Goal: Task Accomplishment & Management: Complete application form

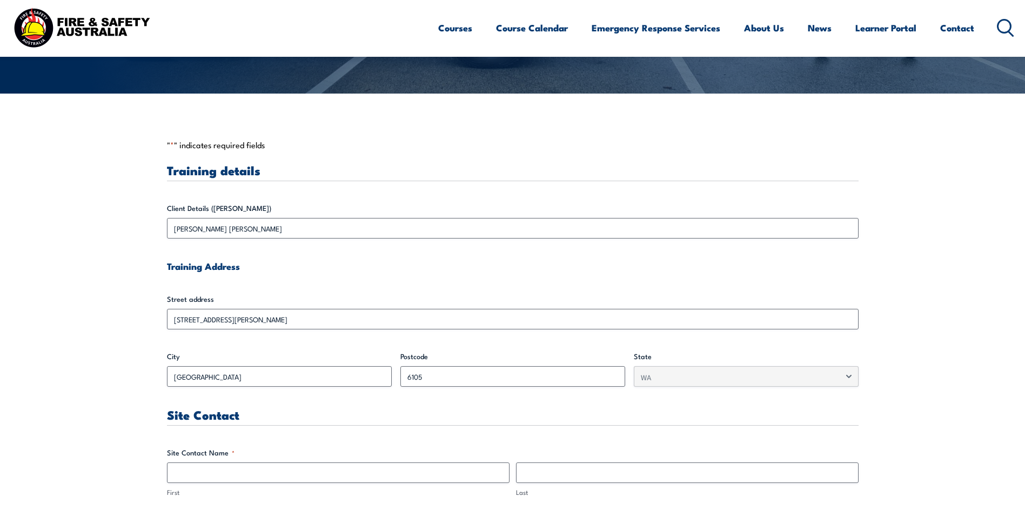
scroll to position [270, 0]
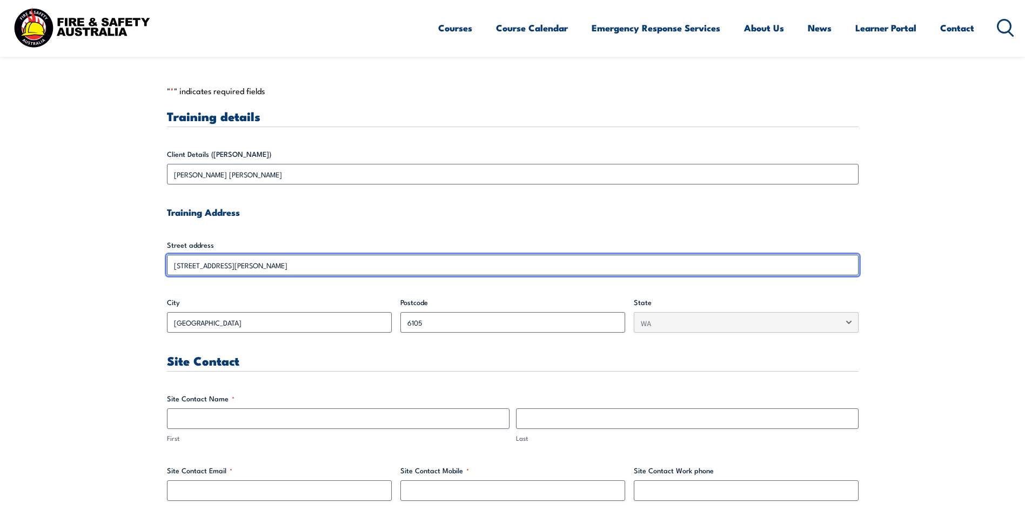
click at [183, 266] on input "[STREET_ADDRESS][PERSON_NAME]" at bounding box center [513, 265] width 692 height 21
click at [181, 265] on input "[STREET_ADDRESS][PERSON_NAME]" at bounding box center [513, 265] width 692 height 21
drag, startPoint x: 185, startPoint y: 269, endPoint x: 134, endPoint y: 263, distance: 51.8
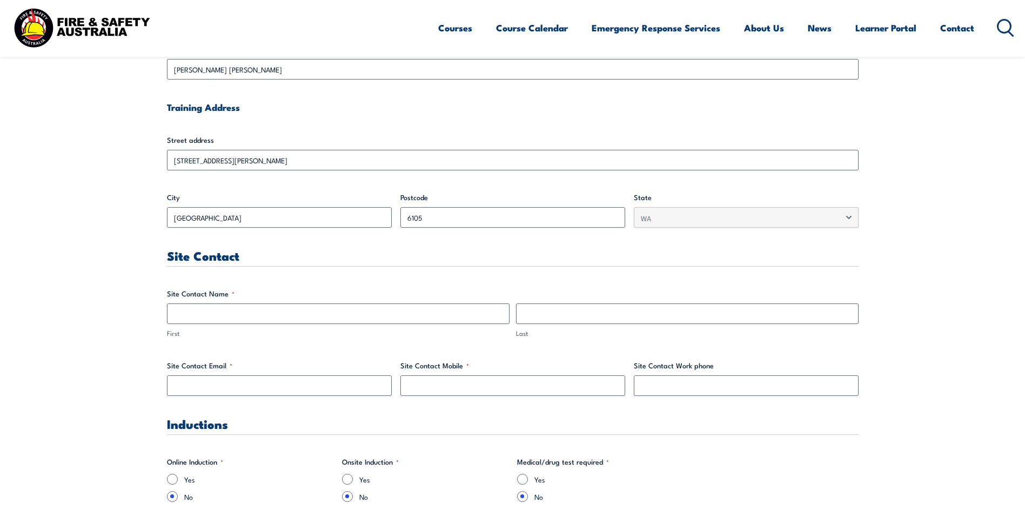
scroll to position [378, 0]
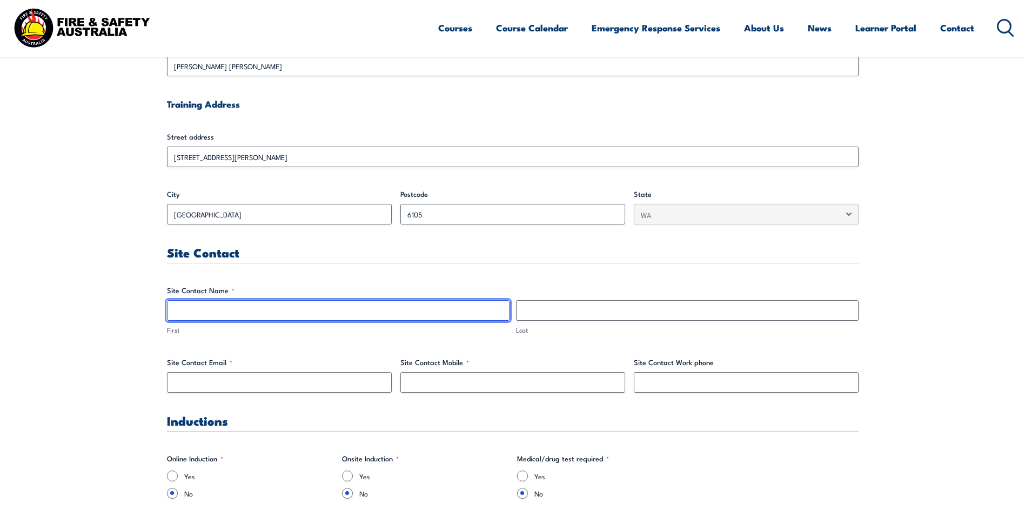
click at [230, 315] on input "First" at bounding box center [338, 310] width 343 height 21
type input "[PERSON_NAME]"
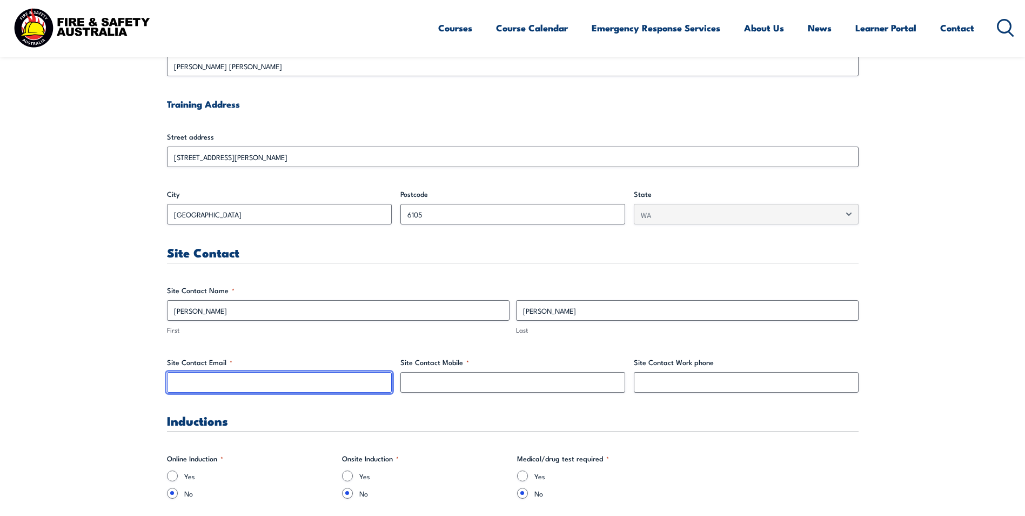
type input "[PERSON_NAME][EMAIL_ADDRESS][PERSON_NAME][DOMAIN_NAME]"
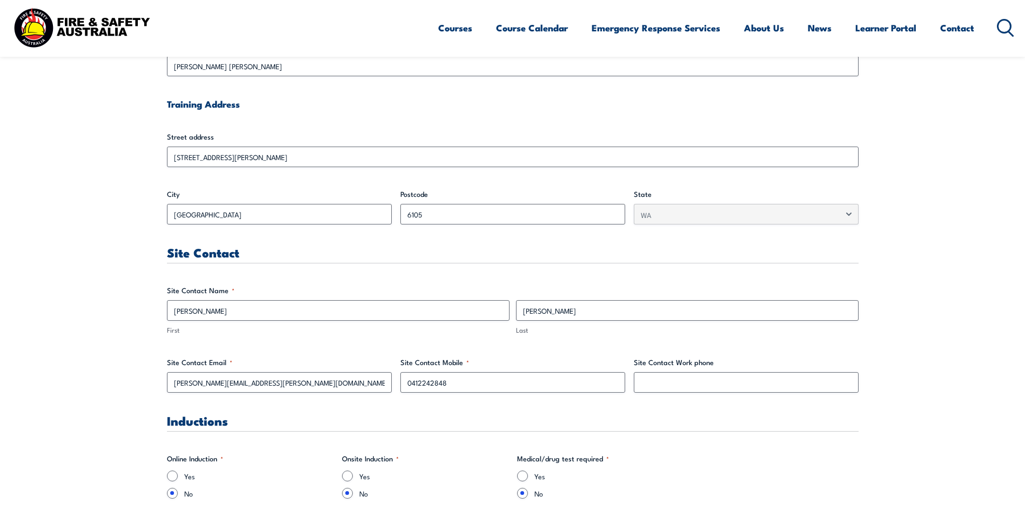
drag, startPoint x: 416, startPoint y: 381, endPoint x: 623, endPoint y: 407, distance: 208.2
type input "0474780541"
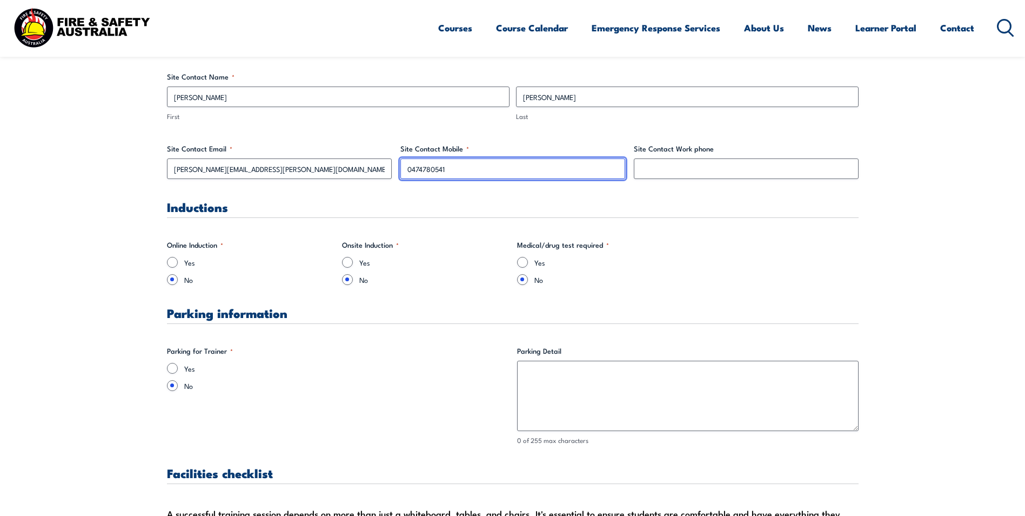
scroll to position [595, 0]
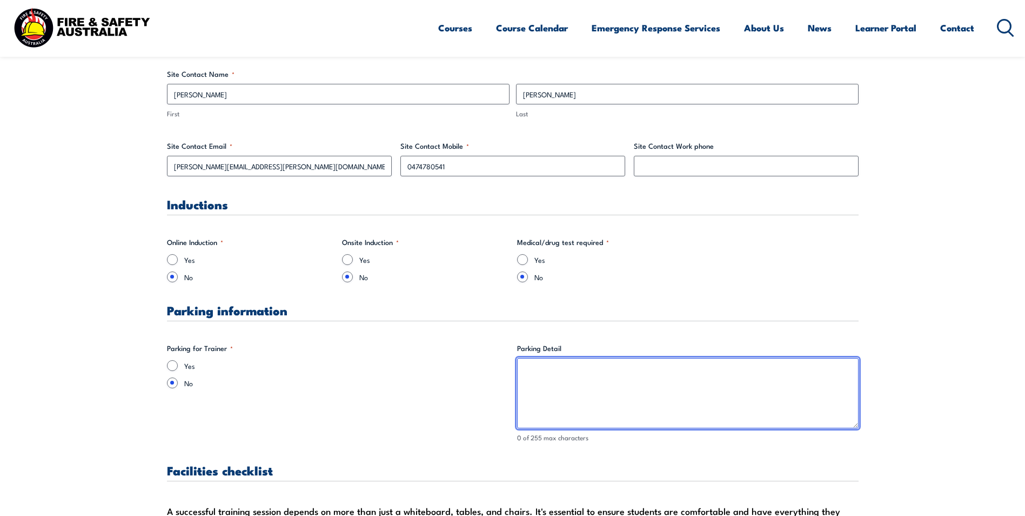
click at [582, 374] on textarea "Parking Detail" at bounding box center [688, 393] width 342 height 70
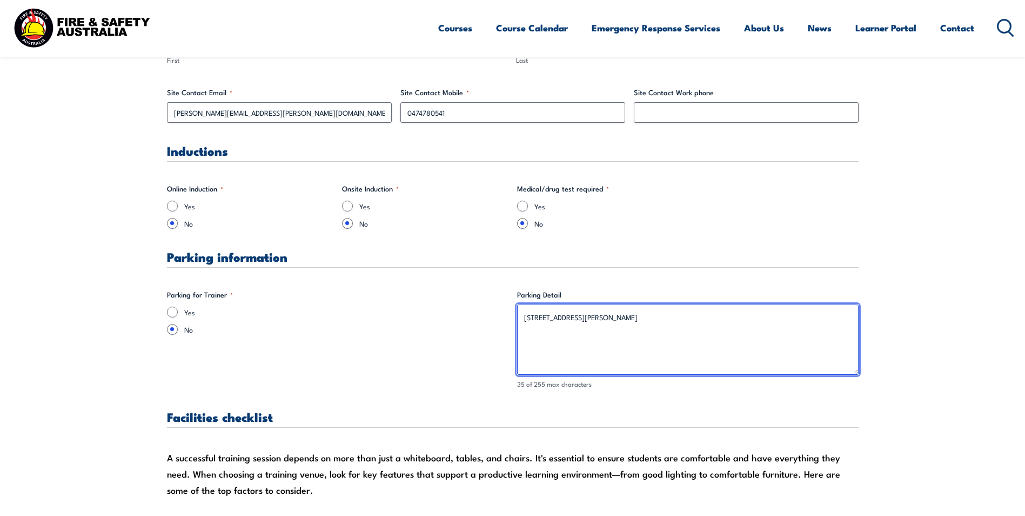
scroll to position [649, 0]
type textarea "[STREET_ADDRESS][PERSON_NAME]"
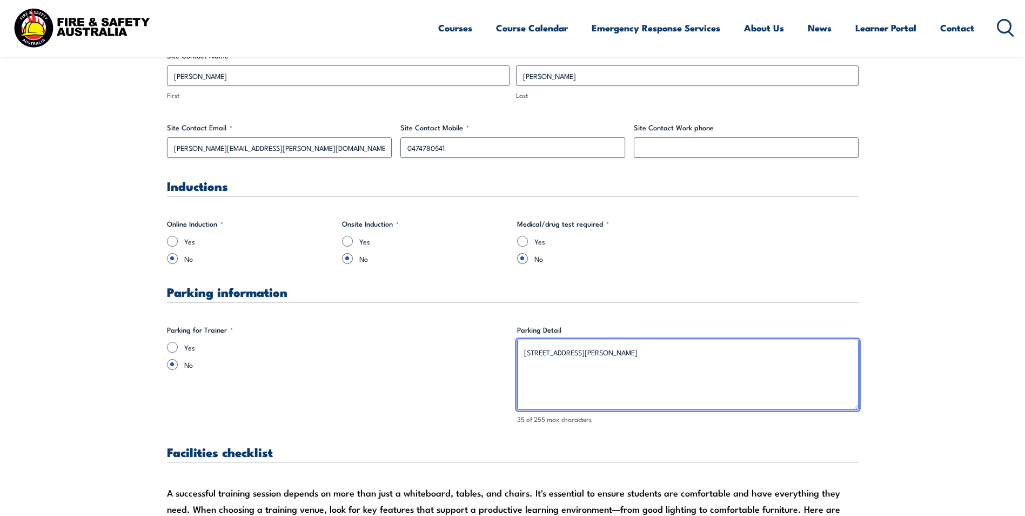
scroll to position [757, 0]
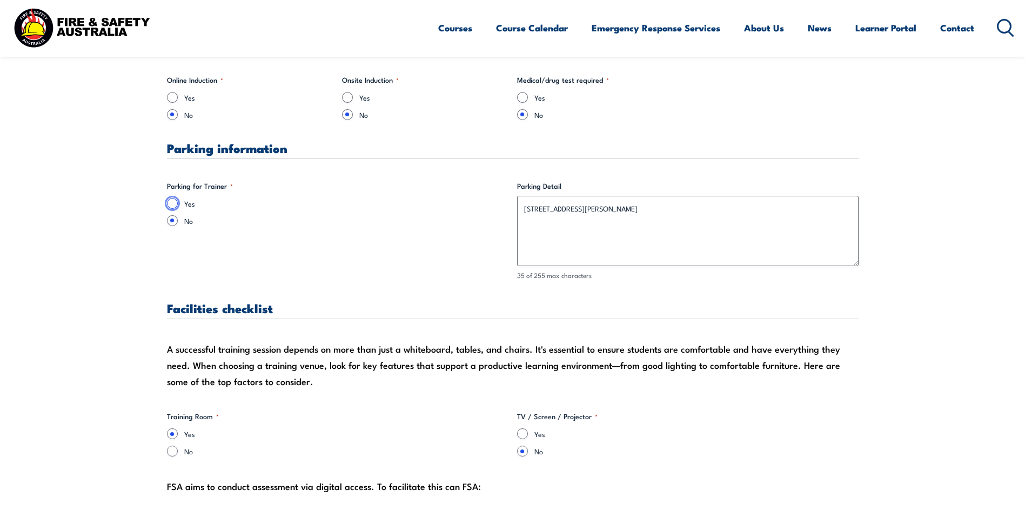
click at [175, 205] on input "Yes" at bounding box center [172, 203] width 11 height 11
radio input "true"
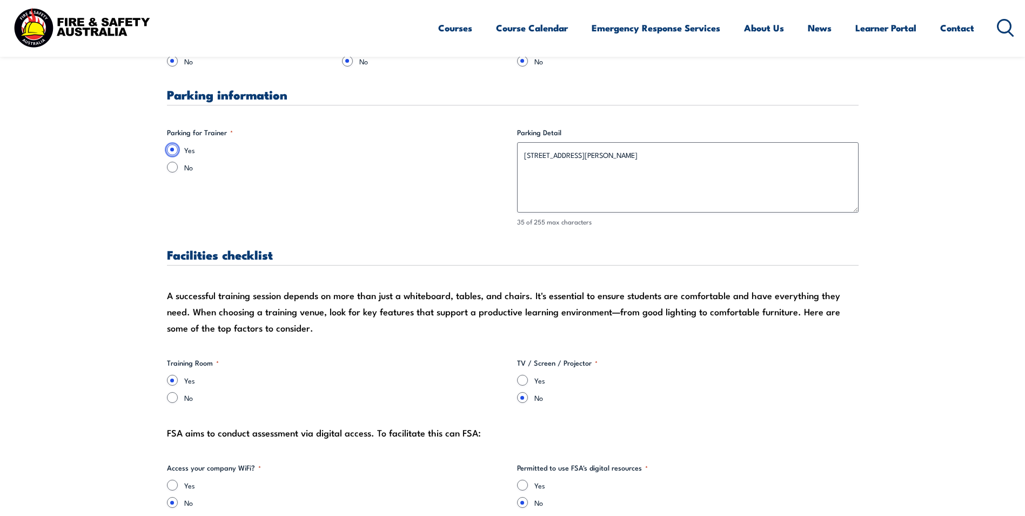
scroll to position [811, 0]
click at [524, 383] on input "Yes" at bounding box center [522, 379] width 11 height 11
radio input "true"
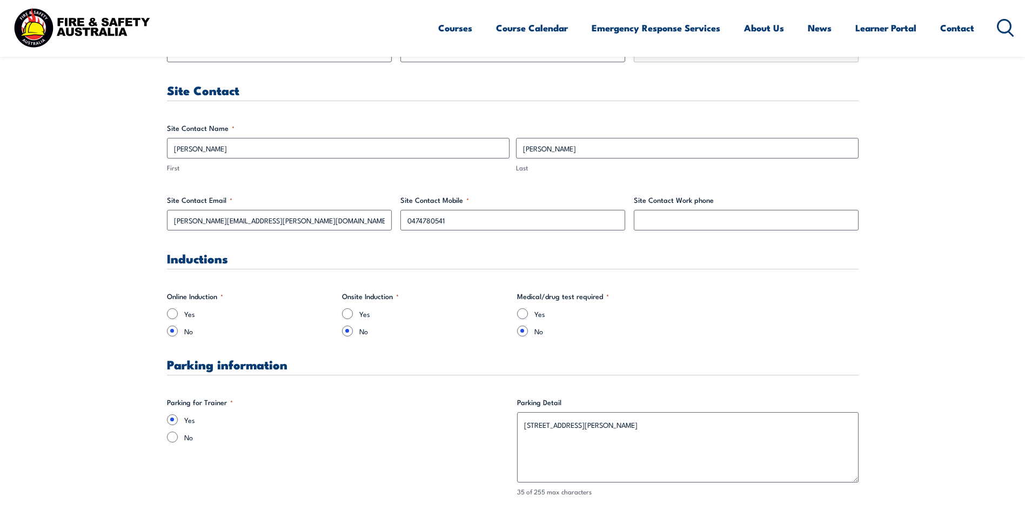
scroll to position [486, 0]
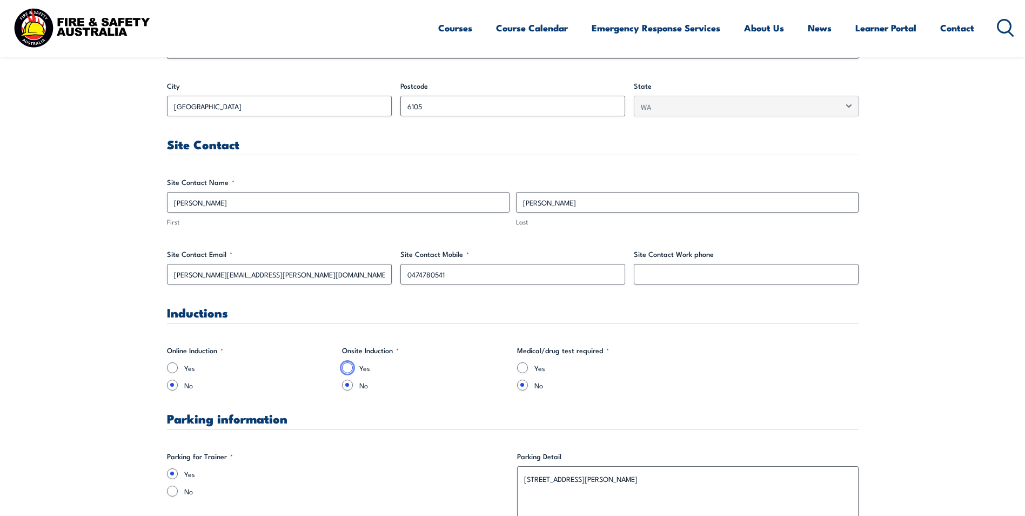
click at [350, 371] on input "Yes" at bounding box center [347, 367] width 11 height 11
radio input "true"
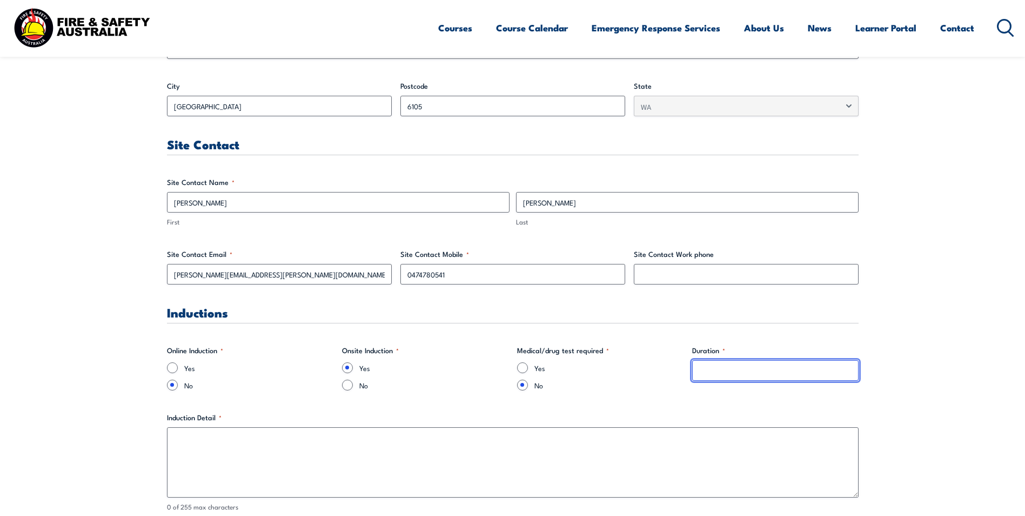
click at [717, 380] on input "Duration *" at bounding box center [775, 370] width 166 height 21
click at [348, 388] on input "No" at bounding box center [347, 384] width 11 height 11
radio input "true"
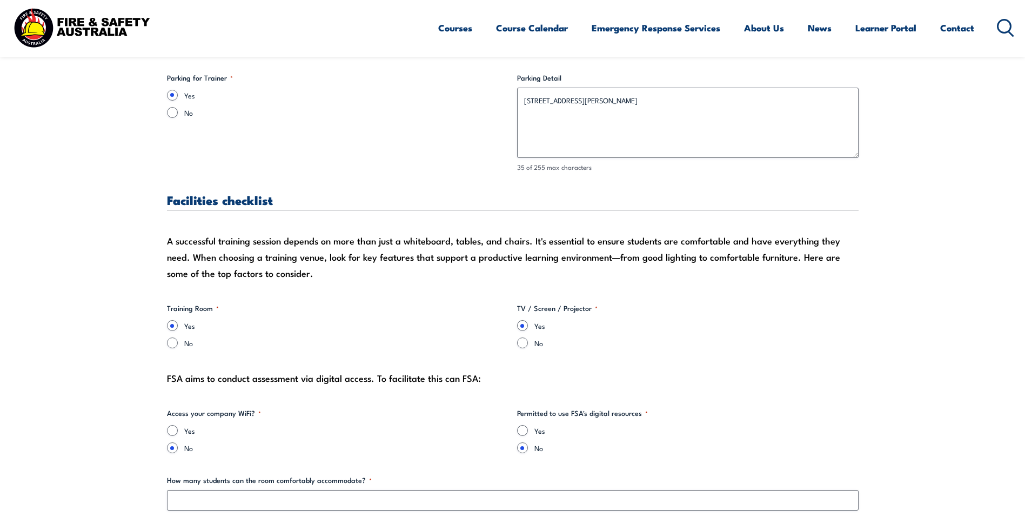
scroll to position [919, 0]
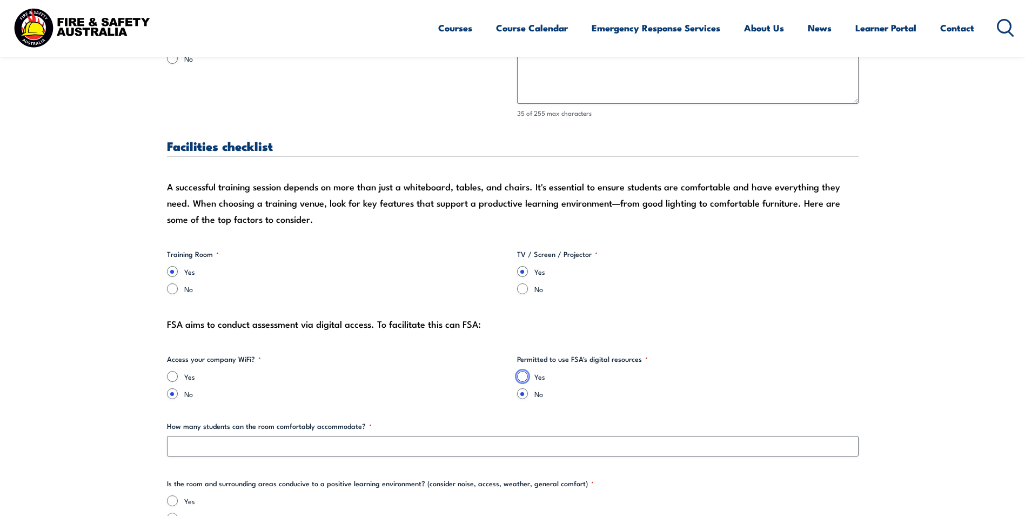
click at [525, 378] on input "Yes" at bounding box center [522, 376] width 11 height 11
radio input "true"
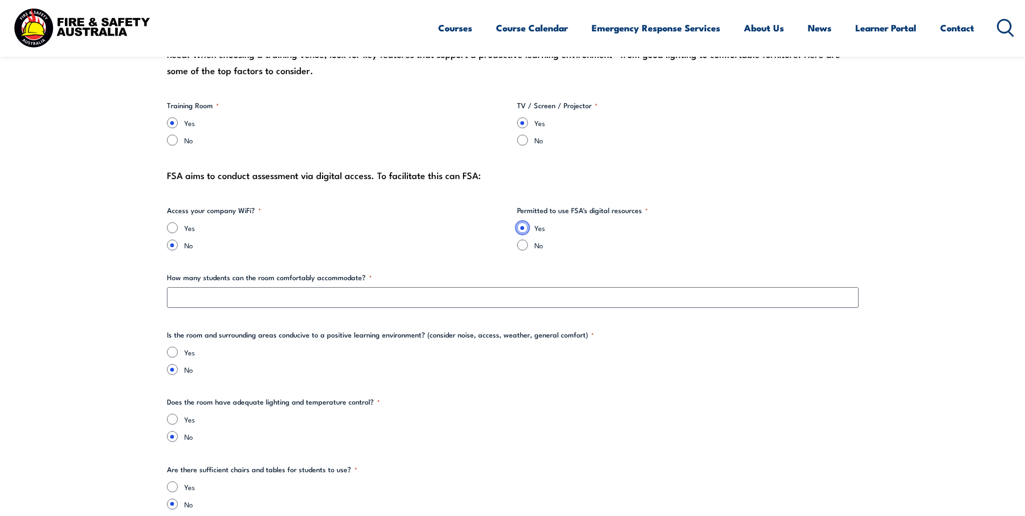
scroll to position [1081, 0]
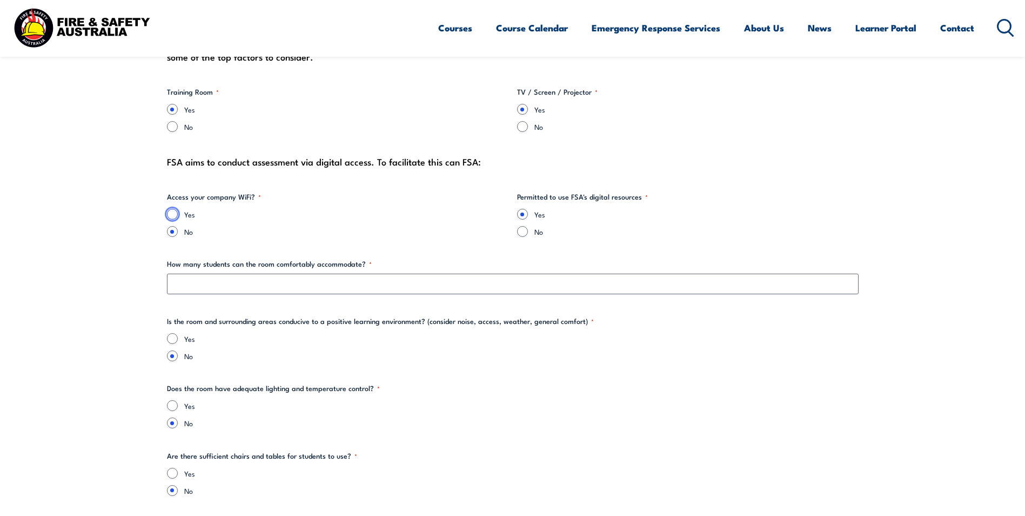
click at [171, 212] on input "Yes" at bounding box center [172, 214] width 11 height 11
radio input "true"
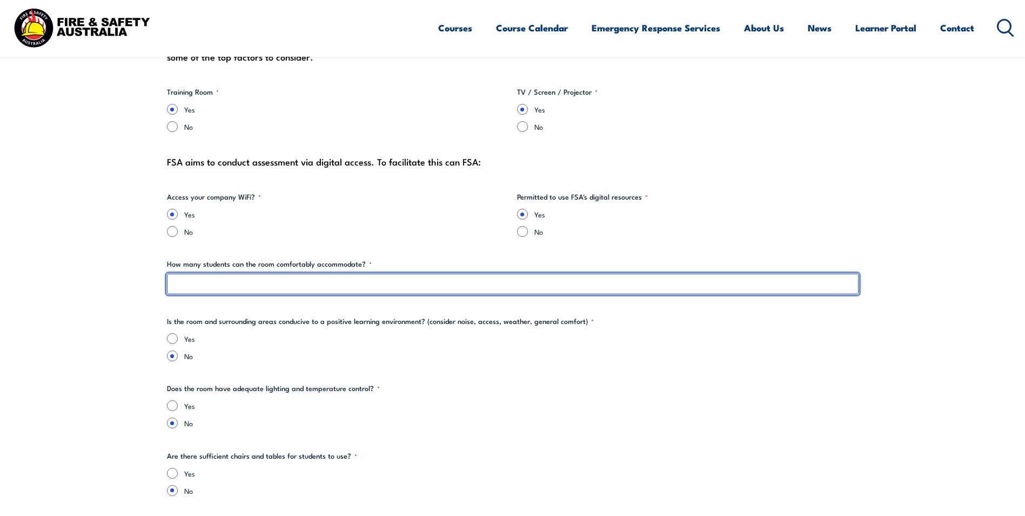
click at [199, 288] on input "How many students can the room comfortably accommodate? *" at bounding box center [513, 284] width 692 height 21
type input "16"
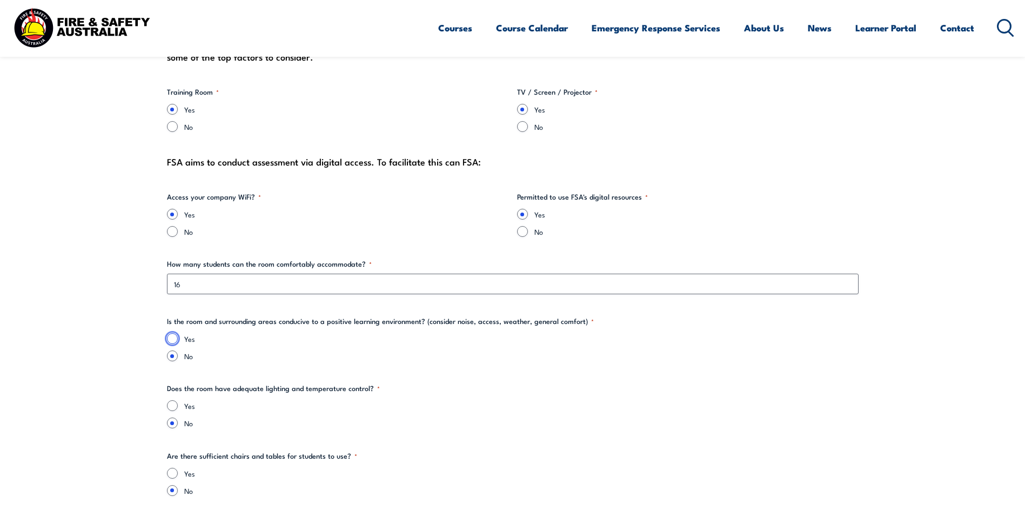
click at [177, 338] on input "Yes" at bounding box center [172, 338] width 11 height 11
radio input "true"
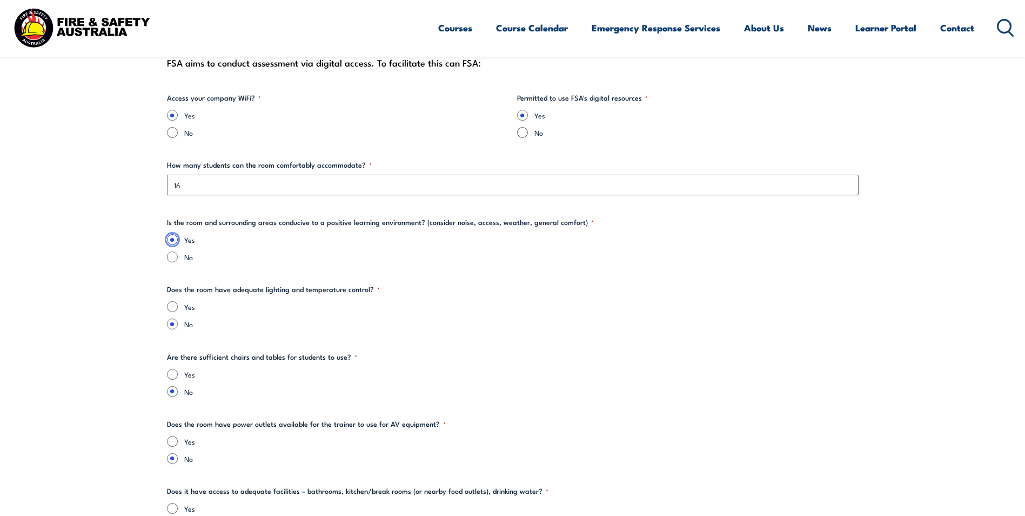
scroll to position [1189, 0]
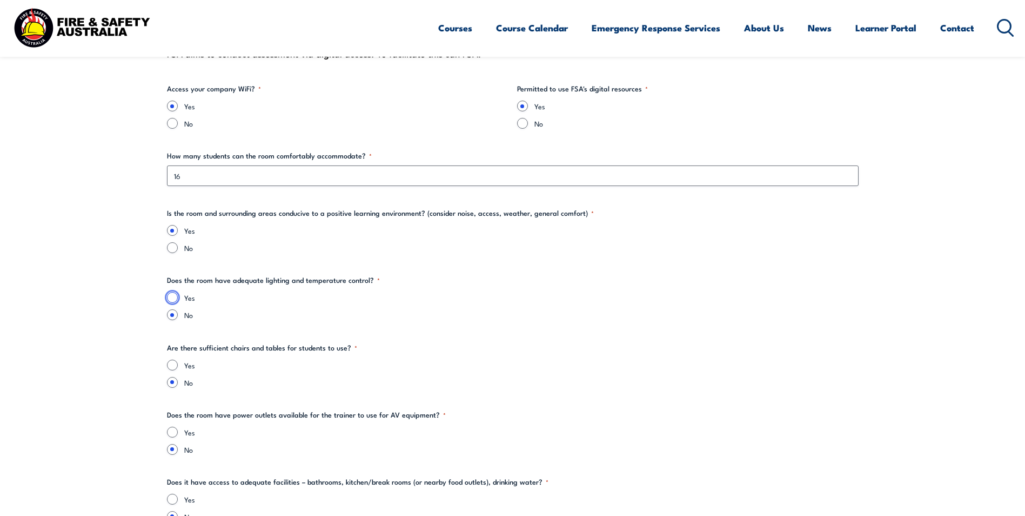
click at [175, 296] on input "Yes" at bounding box center [172, 297] width 11 height 11
radio input "true"
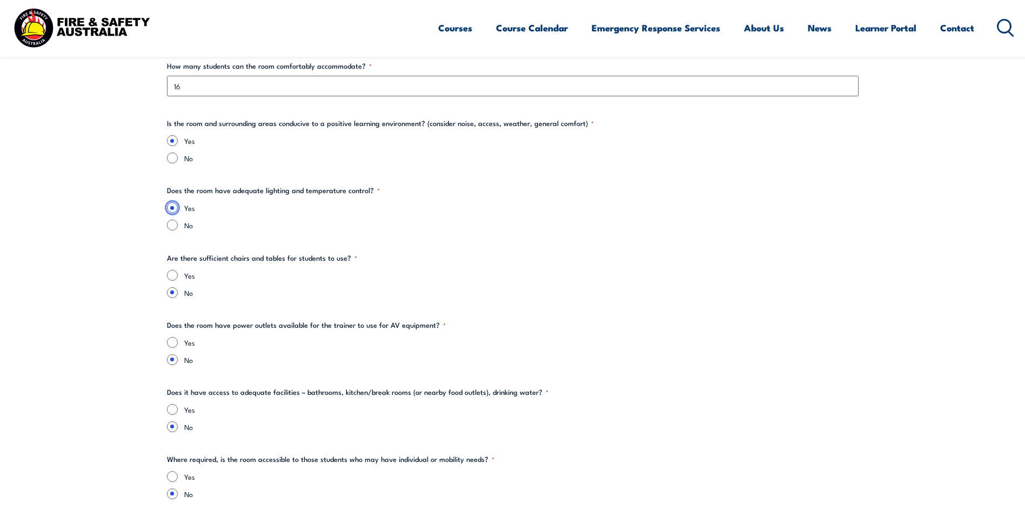
scroll to position [1297, 0]
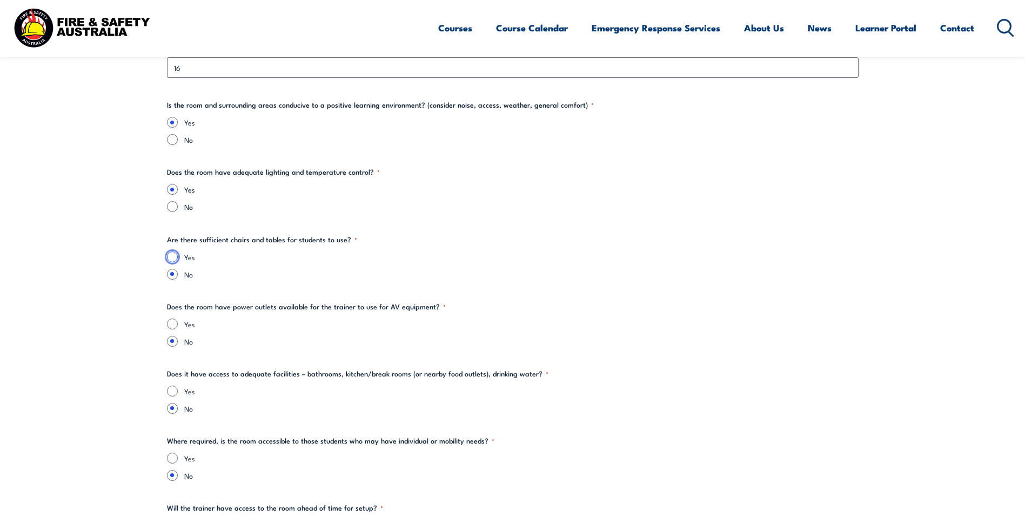
click at [169, 255] on input "Yes" at bounding box center [172, 256] width 11 height 11
radio input "true"
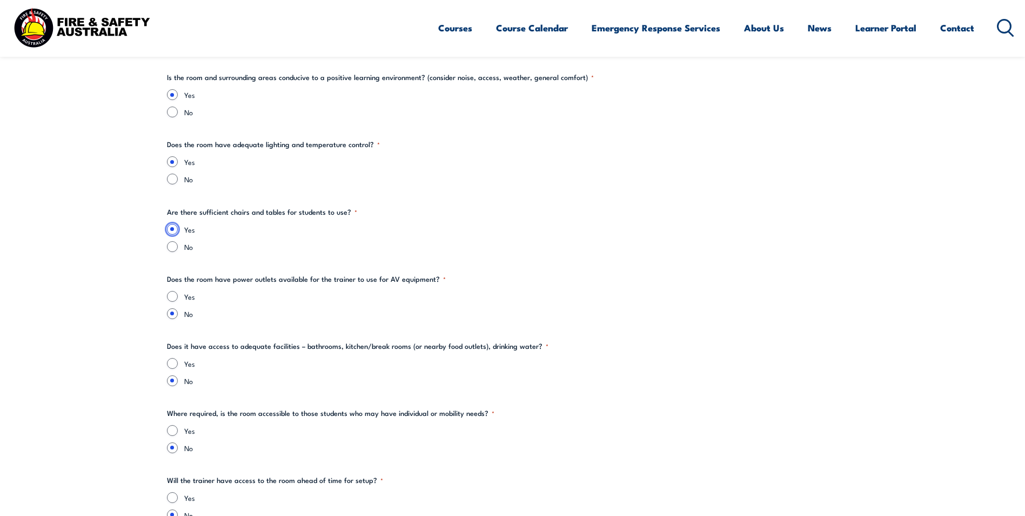
scroll to position [1351, 0]
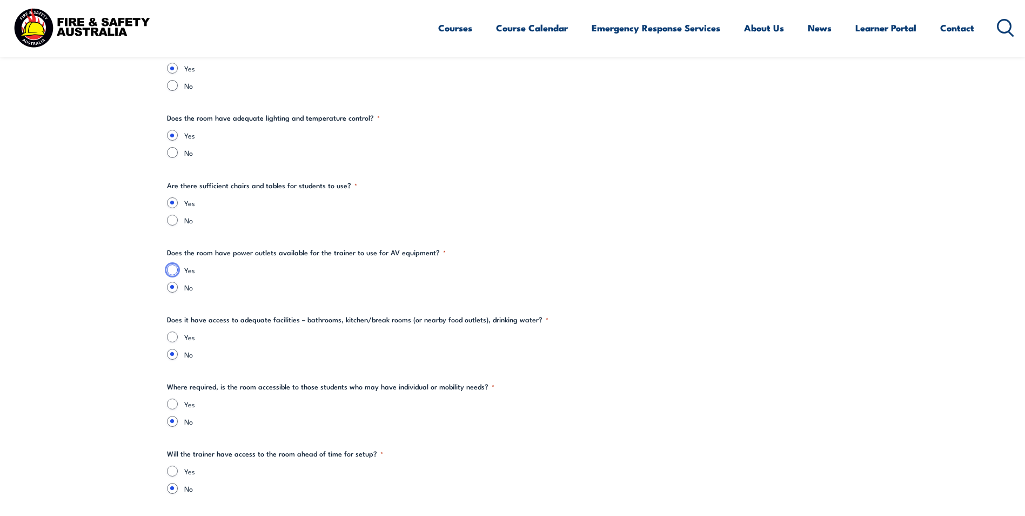
click at [177, 269] on input "Yes" at bounding box center [172, 269] width 11 height 11
radio input "true"
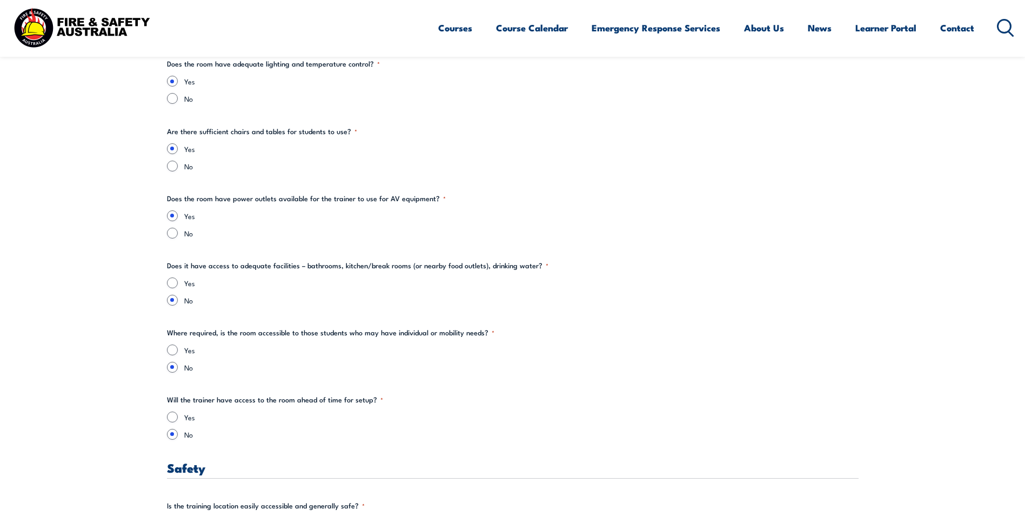
click at [171, 283] on input "Yes" at bounding box center [172, 282] width 11 height 11
radio input "true"
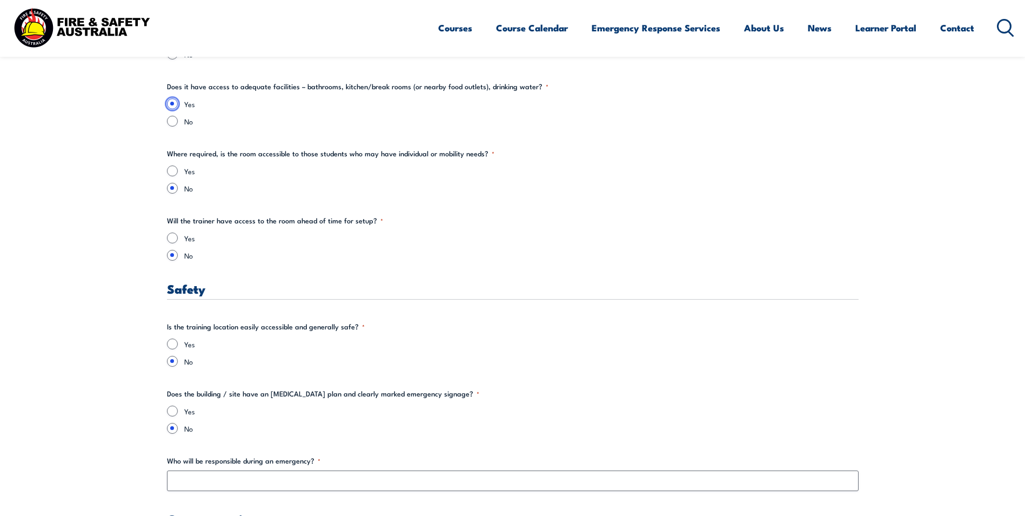
scroll to position [1513, 0]
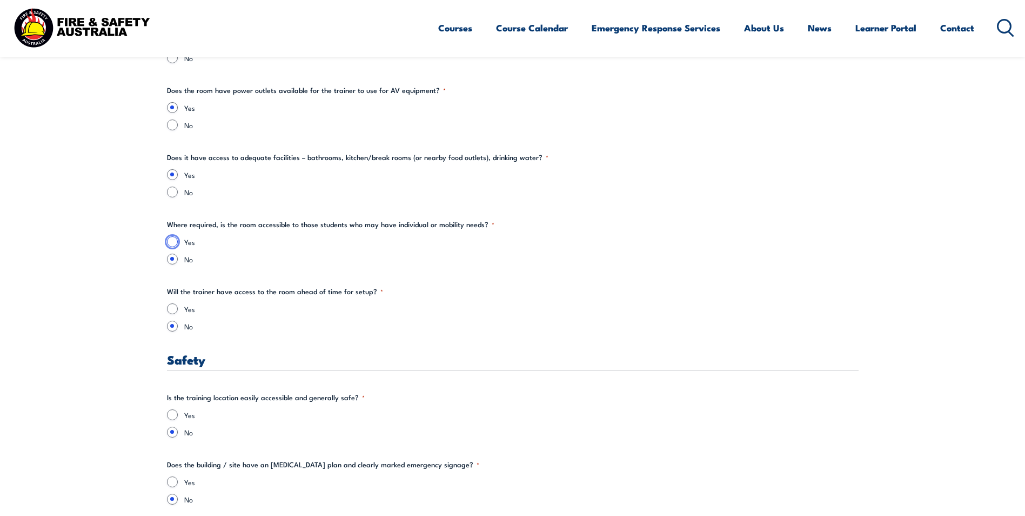
click at [172, 243] on input "Yes" at bounding box center [172, 241] width 11 height 11
radio input "true"
click at [168, 307] on input "Yes" at bounding box center [172, 308] width 11 height 11
radio input "true"
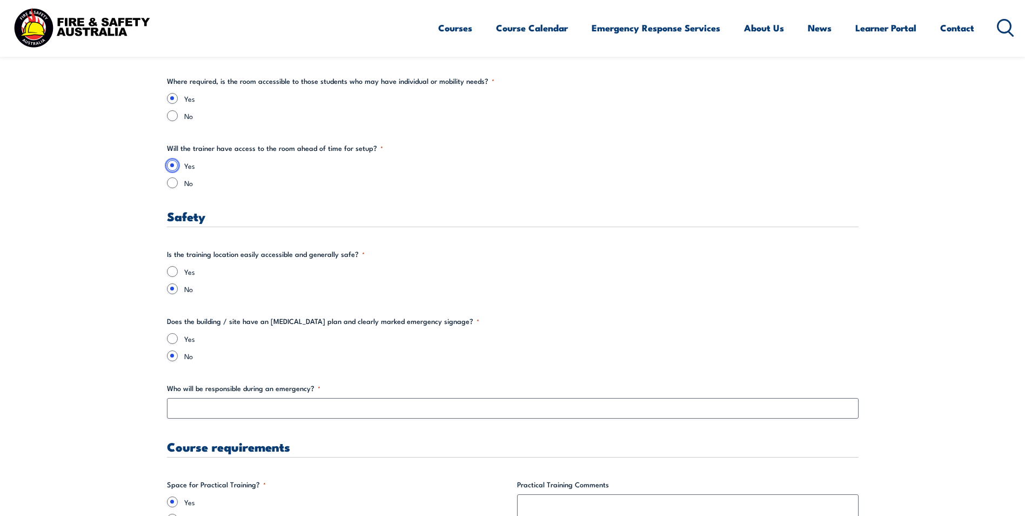
scroll to position [1676, 0]
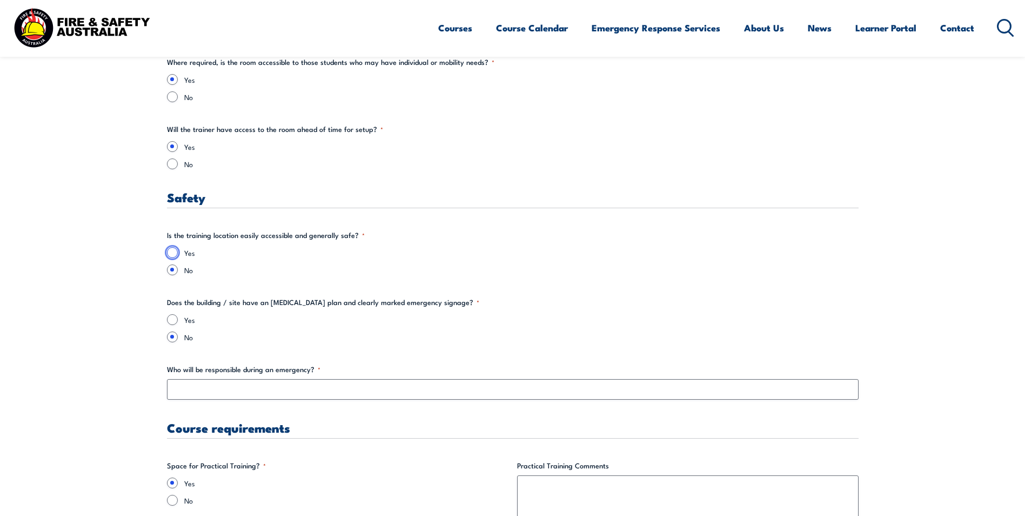
click at [173, 255] on input "Yes" at bounding box center [172, 252] width 11 height 11
radio input "true"
click at [171, 319] on input "Yes" at bounding box center [172, 319] width 11 height 11
radio input "true"
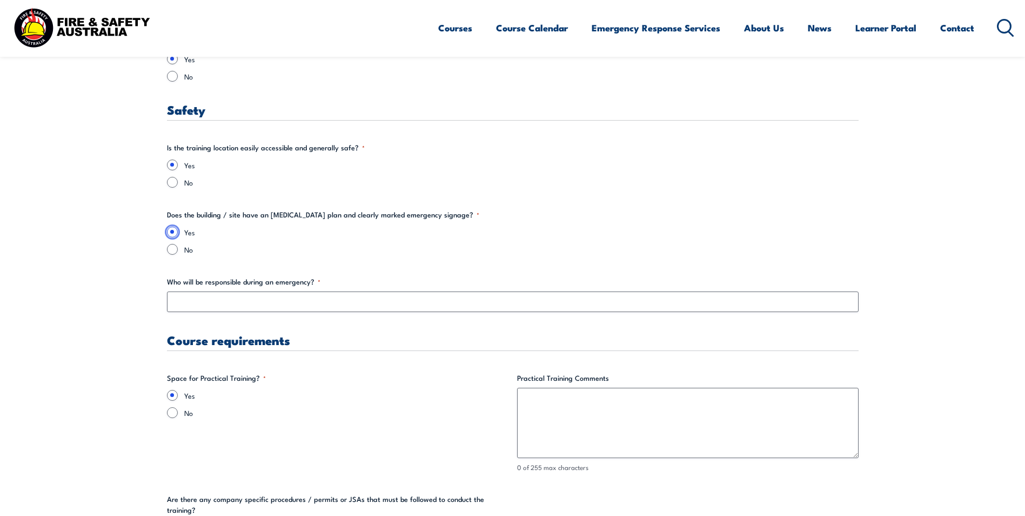
scroll to position [1784, 0]
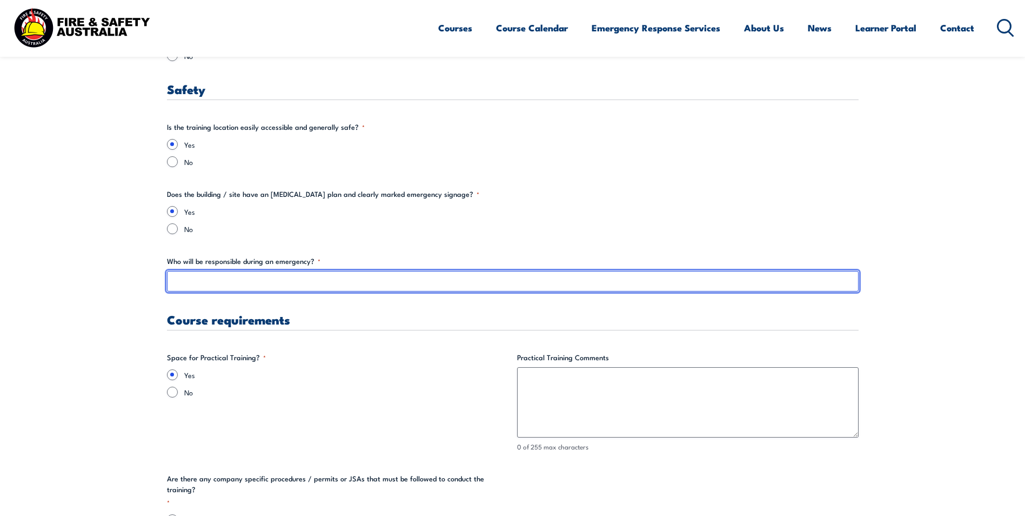
click at [225, 289] on input "Who will be responsible during an emergency? *" at bounding box center [513, 281] width 692 height 21
click at [217, 278] on input "Who will be responsible during an emergency? *" at bounding box center [513, 281] width 692 height 21
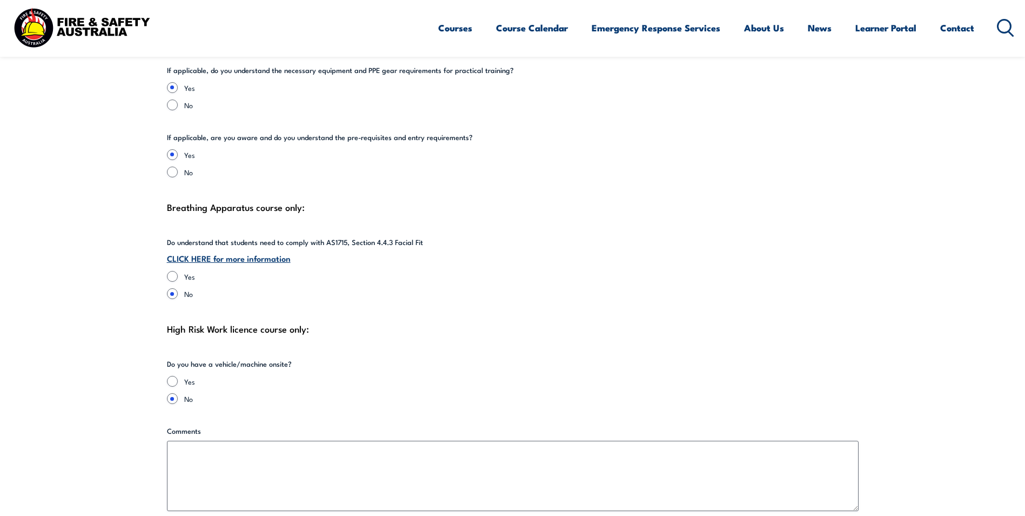
scroll to position [2378, 0]
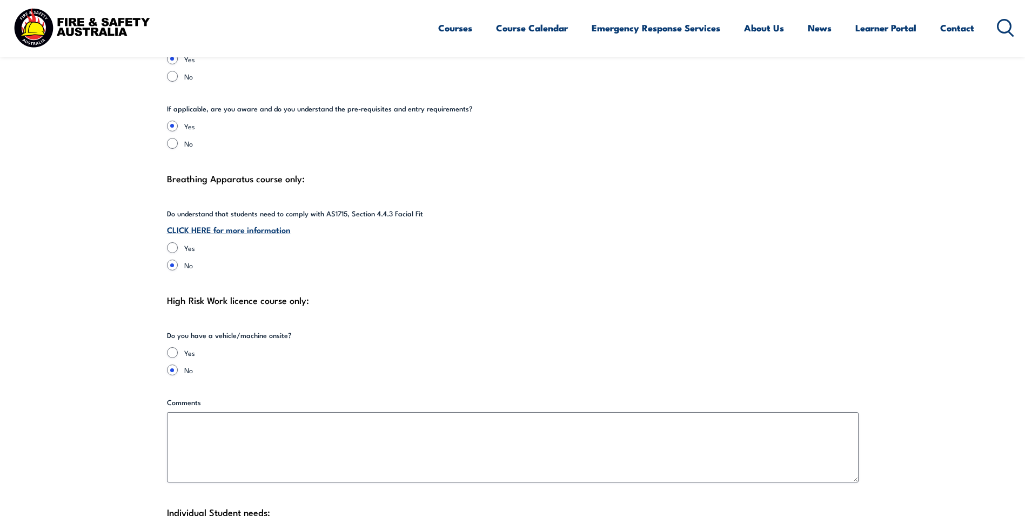
type input "[PERSON_NAME] [PERSON_NAME] or [PERSON_NAME]"
click at [169, 242] on input "Yes" at bounding box center [172, 247] width 11 height 11
radio input "true"
click at [216, 223] on link "CLICK HERE for more information" at bounding box center [229, 229] width 124 height 12
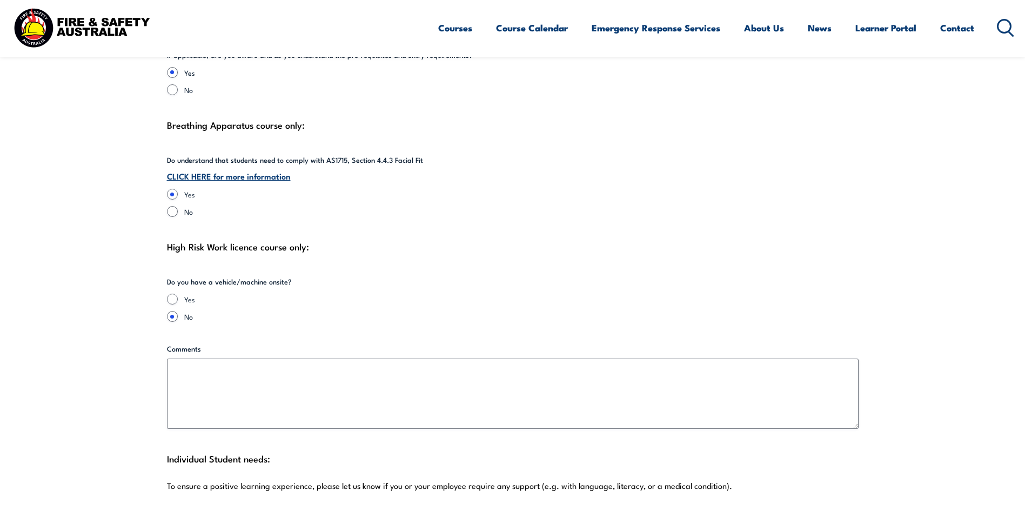
scroll to position [2432, 0]
click at [167, 293] on input "Yes" at bounding box center [172, 298] width 11 height 11
radio input "true"
click at [168, 310] on input "No" at bounding box center [172, 315] width 11 height 11
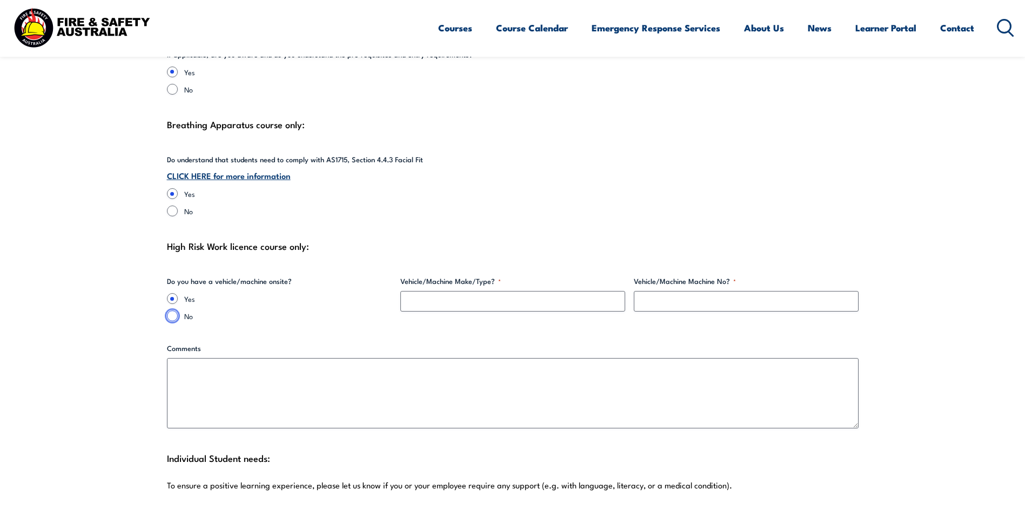
radio input "true"
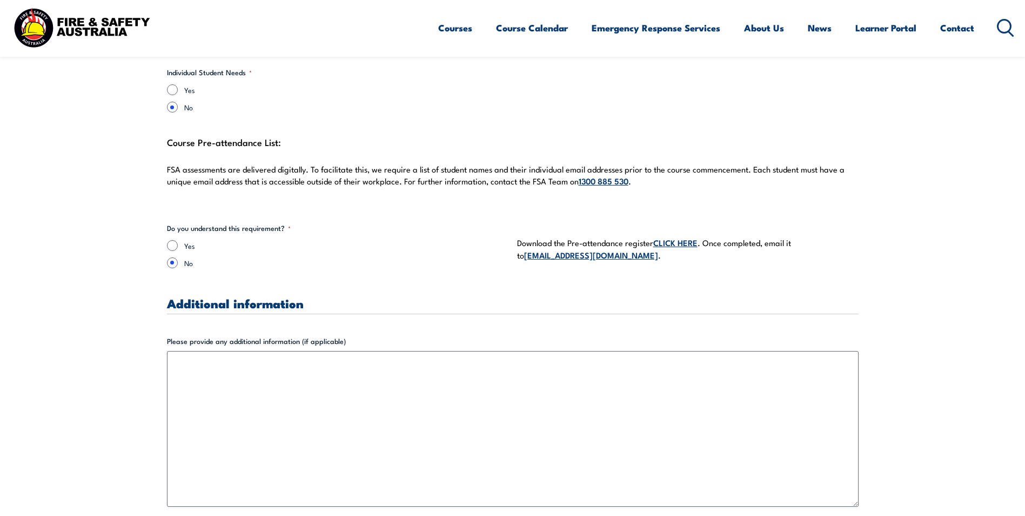
scroll to position [2865, 0]
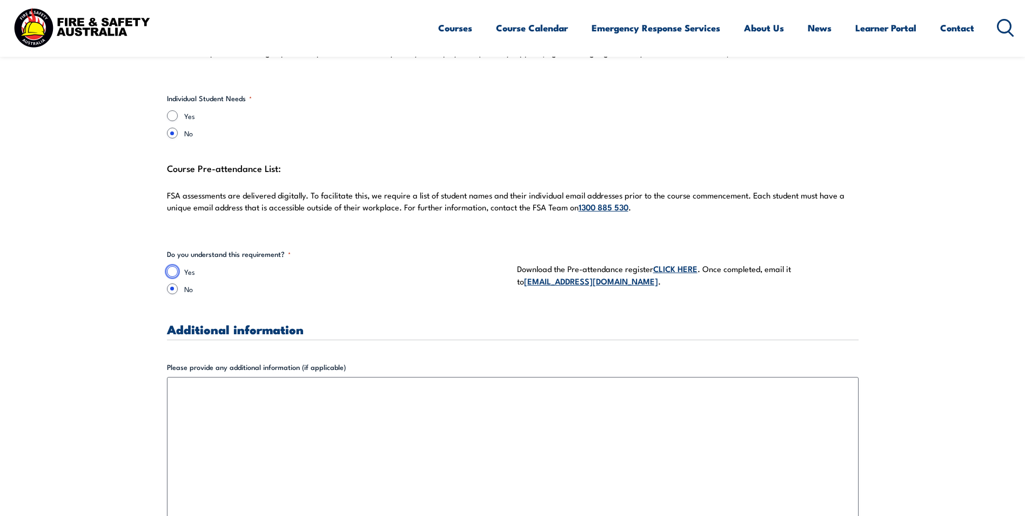
click at [169, 266] on input "Yes" at bounding box center [172, 271] width 11 height 11
radio input "true"
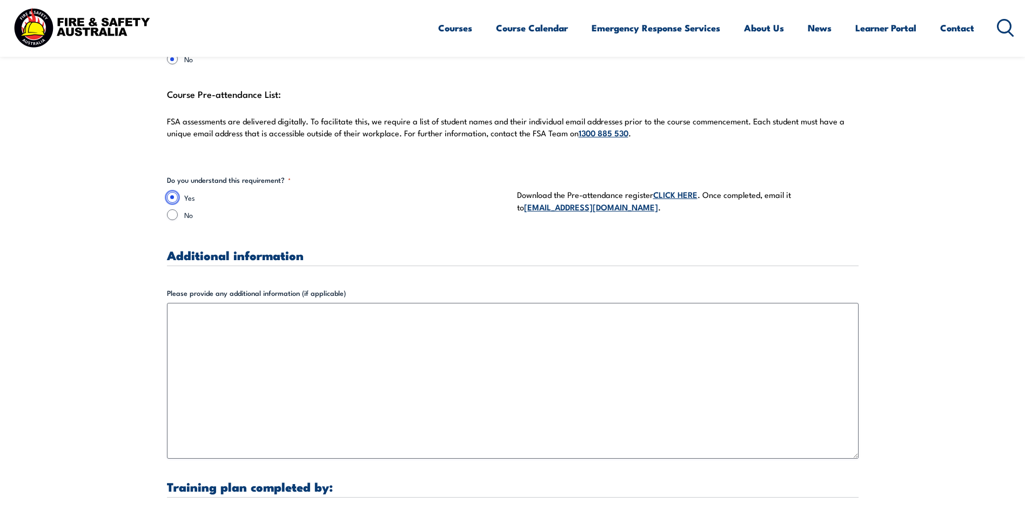
scroll to position [3081, 0]
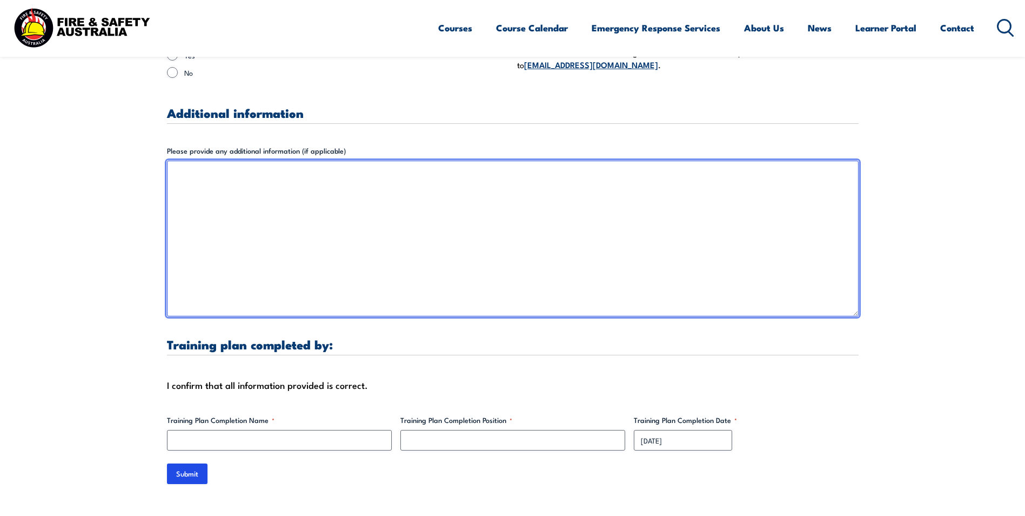
click at [252, 183] on textarea "Please provide any additional information (if applicable)" at bounding box center [513, 239] width 692 height 156
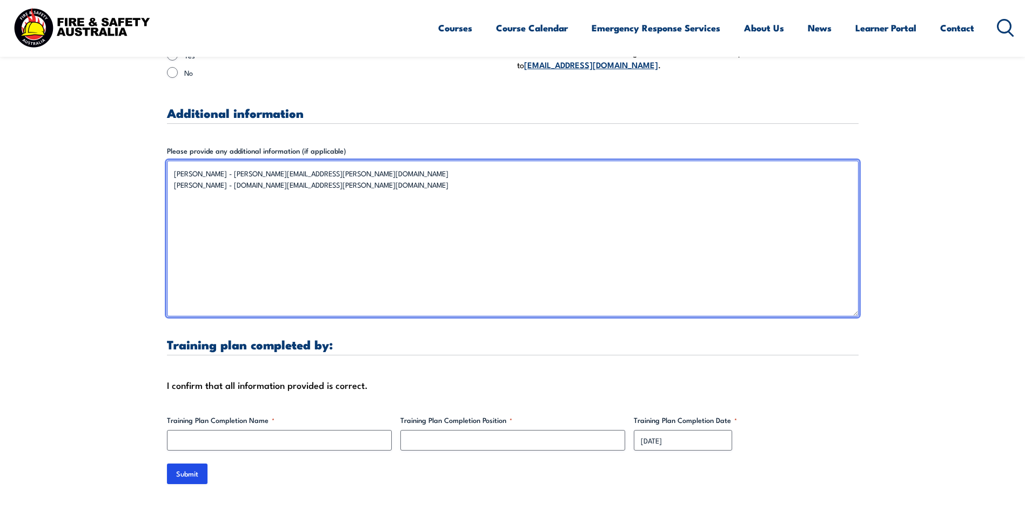
click at [383, 178] on textarea "[PERSON_NAME] - [PERSON_NAME][EMAIL_ADDRESS][PERSON_NAME][DOMAIN_NAME] [PERSON_…" at bounding box center [513, 239] width 692 height 156
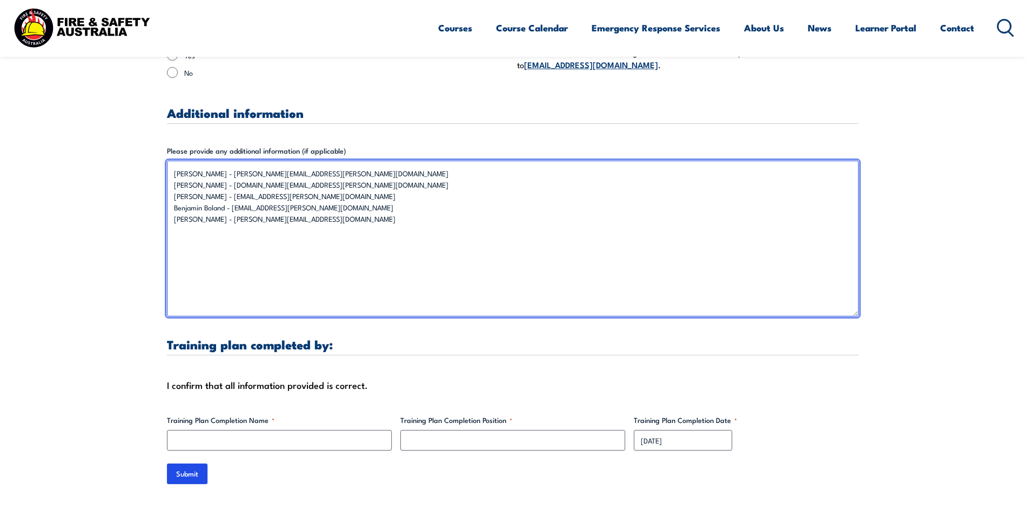
click at [345, 161] on textarea "[PERSON_NAME] - [PERSON_NAME][EMAIL_ADDRESS][PERSON_NAME][DOMAIN_NAME] [PERSON_…" at bounding box center [513, 239] width 692 height 156
click at [414, 171] on textarea "[PERSON_NAME] - [PERSON_NAME][EMAIL_ADDRESS][PERSON_NAME][DOMAIN_NAME] (Chief W…" at bounding box center [513, 239] width 692 height 156
drag, startPoint x: 376, startPoint y: 172, endPoint x: 325, endPoint y: 178, distance: 51.1
click at [325, 178] on textarea "[PERSON_NAME] - [PERSON_NAME][EMAIL_ADDRESS][PERSON_NAME][DOMAIN_NAME] (Chief […" at bounding box center [513, 239] width 692 height 156
click at [358, 186] on textarea "[PERSON_NAME] - [PERSON_NAME][EMAIL_ADDRESS][PERSON_NAME][DOMAIN_NAME] (Chief […" at bounding box center [513, 239] width 692 height 156
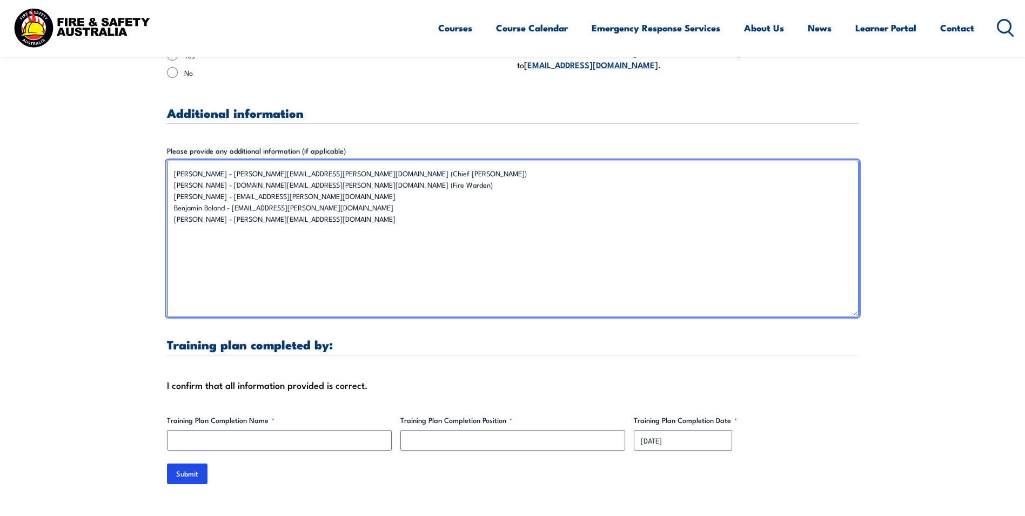
paste textarea "(Fire Warden)"
click at [357, 193] on textarea "[PERSON_NAME] - [PERSON_NAME][EMAIL_ADDRESS][PERSON_NAME][DOMAIN_NAME] (Chief W…" at bounding box center [513, 239] width 692 height 156
paste textarea "(Fire Warden)"
click at [368, 202] on textarea "[PERSON_NAME] - [PERSON_NAME][EMAIL_ADDRESS][PERSON_NAME][DOMAIN_NAME] (Chief […" at bounding box center [513, 239] width 692 height 156
paste textarea "(Fire Warden)"
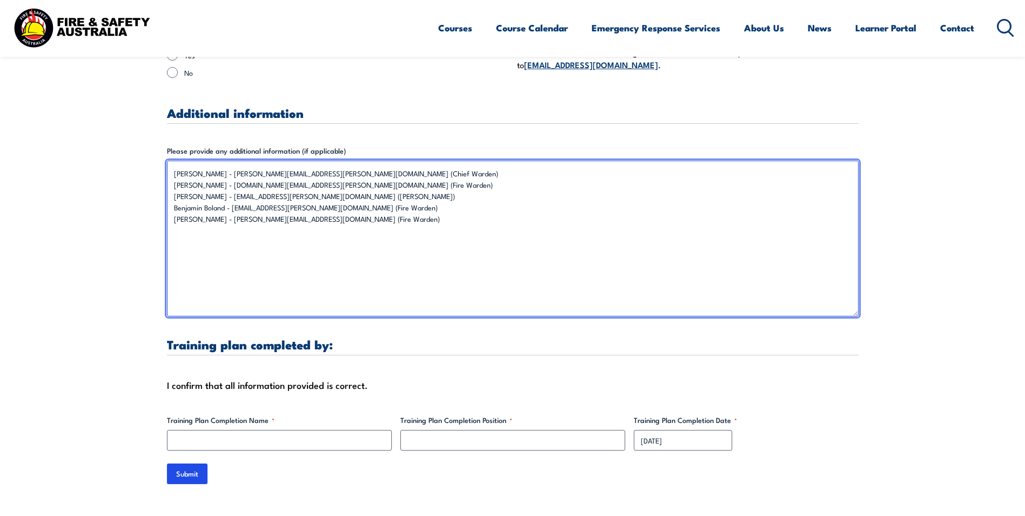
click at [483, 212] on textarea "[PERSON_NAME] - [PERSON_NAME][EMAIL_ADDRESS][PERSON_NAME][DOMAIN_NAME] (Chief W…" at bounding box center [513, 239] width 692 height 156
type textarea "[PERSON_NAME] - [PERSON_NAME][EMAIL_ADDRESS][PERSON_NAME][DOMAIN_NAME] (Chief W…"
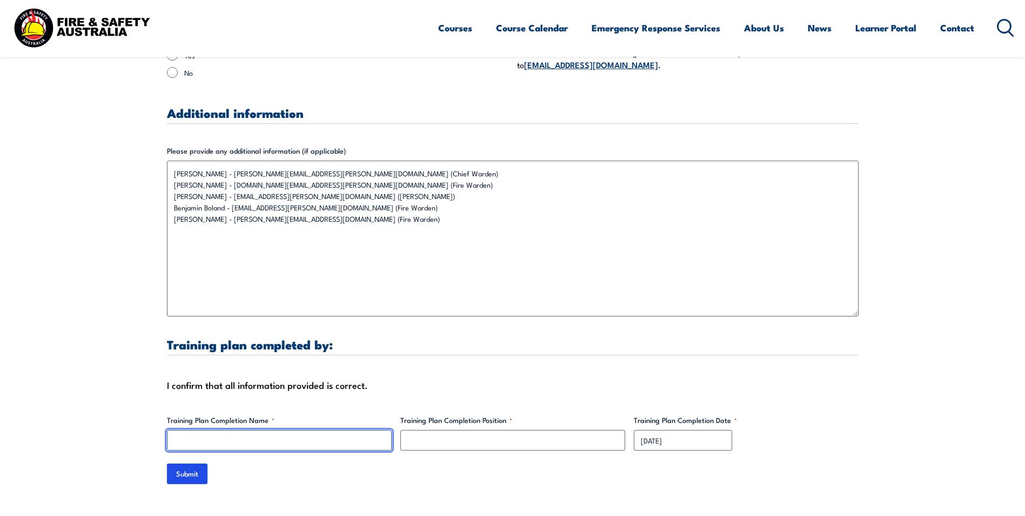
click at [238, 430] on input "Training Plan Completion Name *" at bounding box center [279, 440] width 225 height 21
type input "[PERSON_NAME] [PERSON_NAME]"
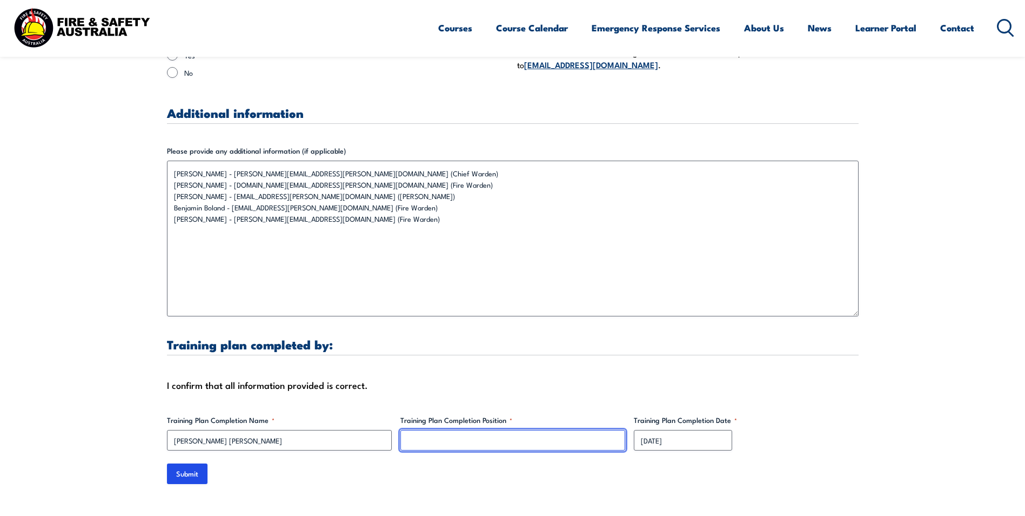
click at [424, 431] on input "Training Plan Completion Position *" at bounding box center [513, 440] width 225 height 21
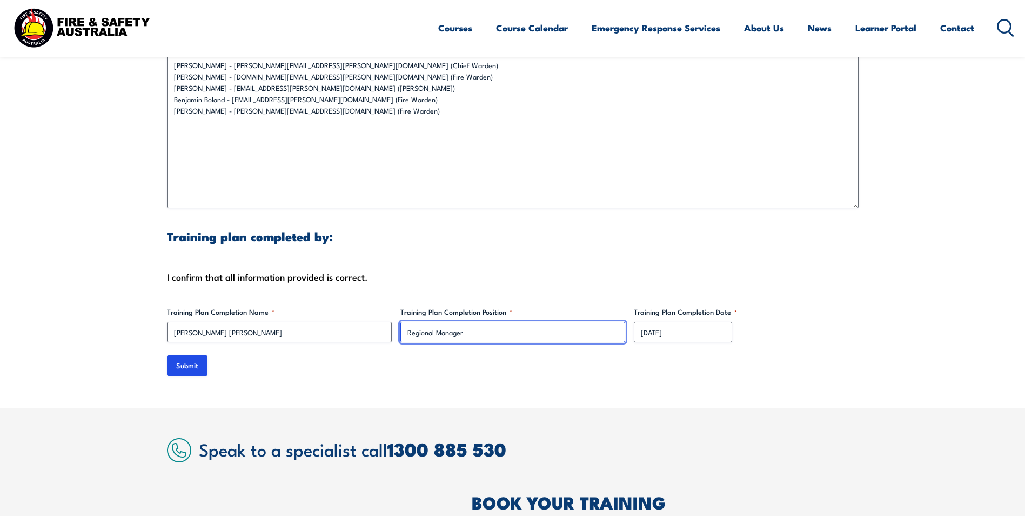
type input "Regional Manager"
click at [288, 356] on div "Submit" at bounding box center [513, 365] width 692 height 21
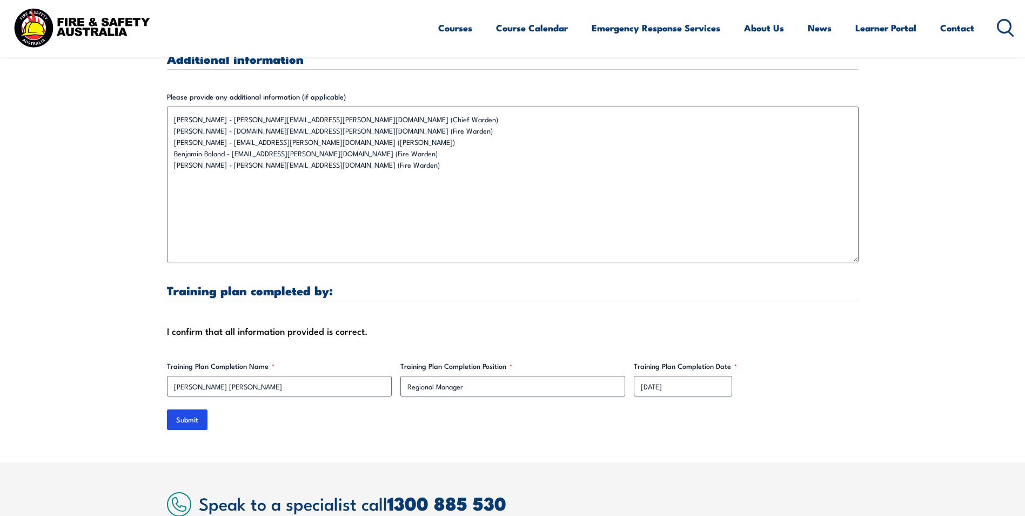
scroll to position [3081, 0]
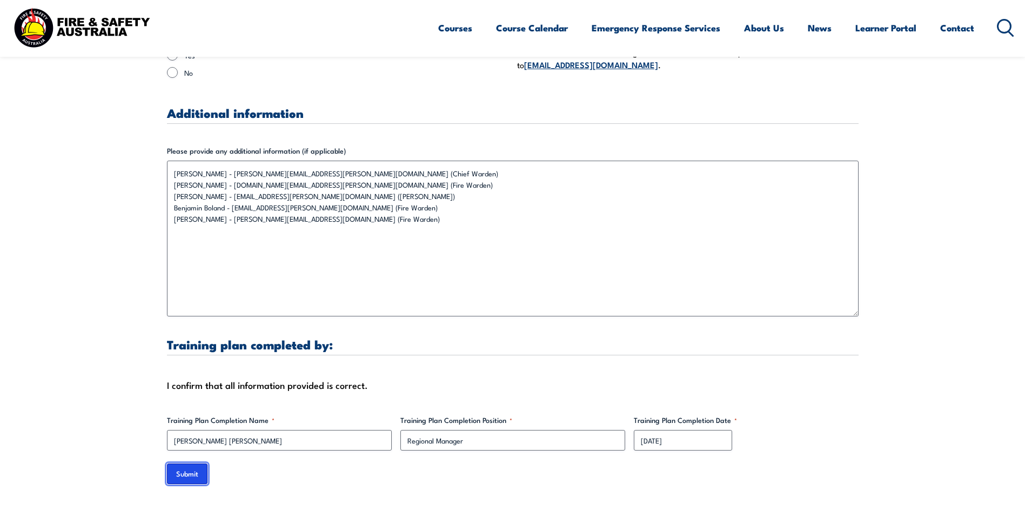
click at [182, 463] on input "Submit" at bounding box center [187, 473] width 41 height 21
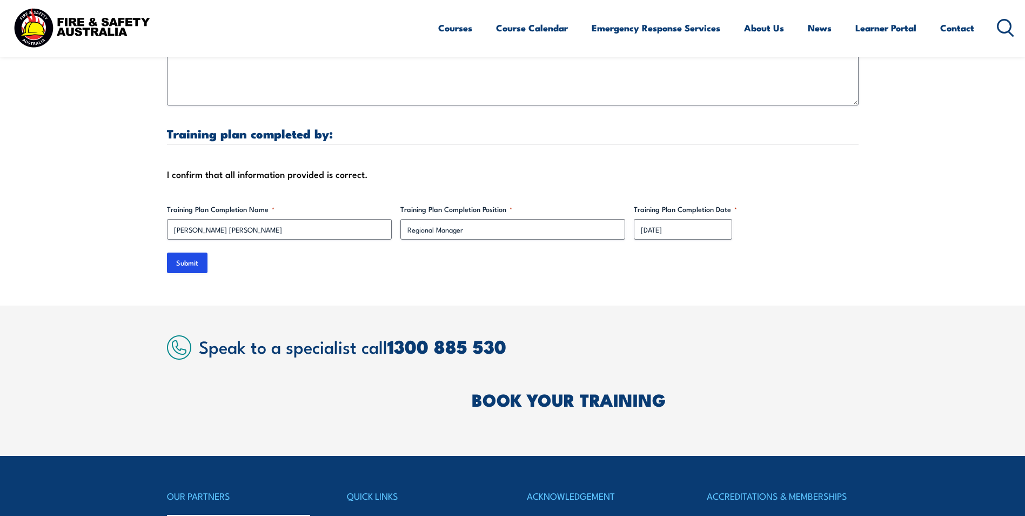
scroll to position [3297, 0]
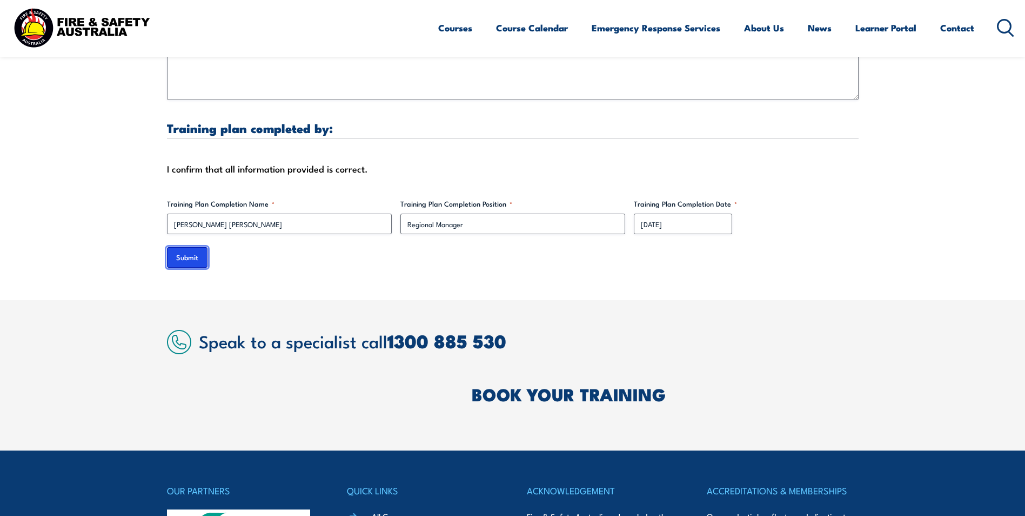
click at [185, 247] on input "Submit" at bounding box center [187, 257] width 41 height 21
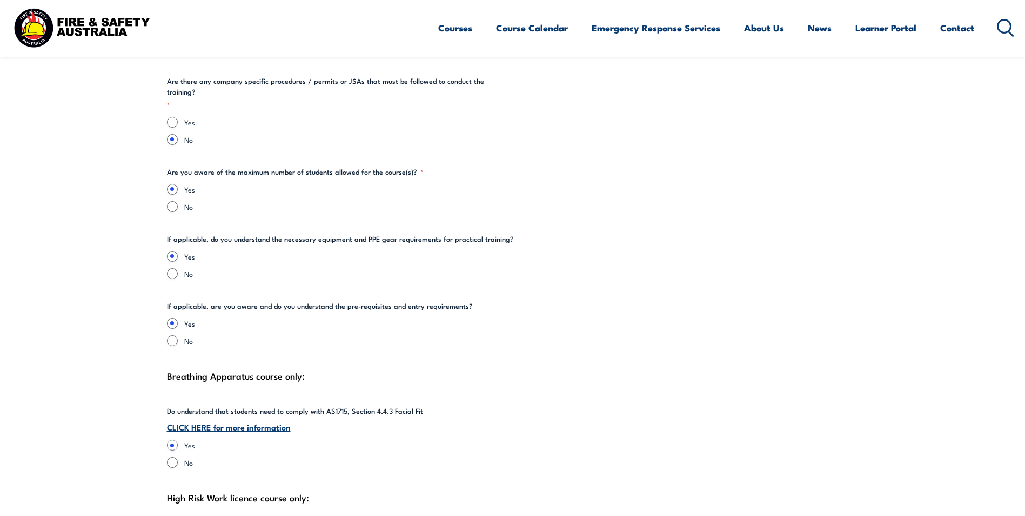
scroll to position [2000, 0]
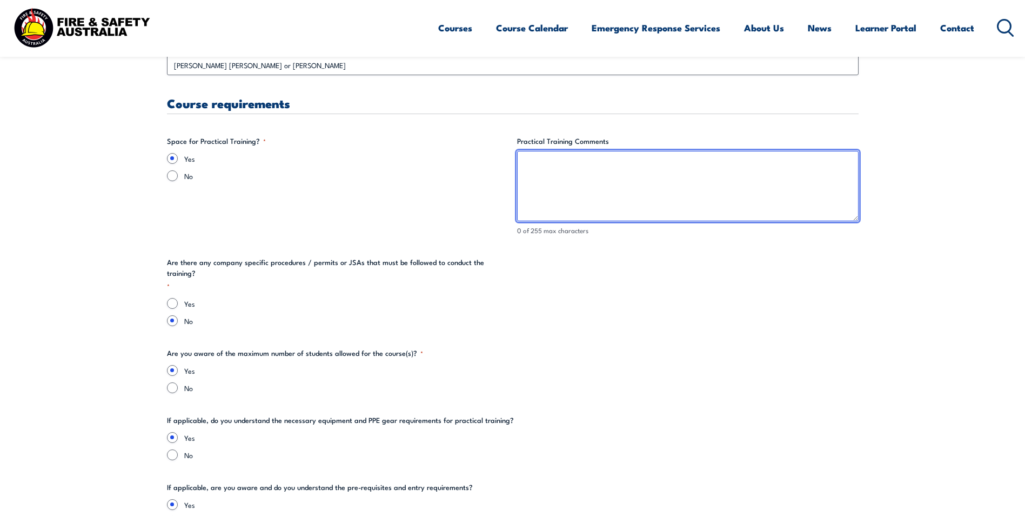
click at [560, 177] on textarea "Practical Training Comments" at bounding box center [688, 186] width 342 height 70
type textarea "C"
type textarea "Meeting Room"
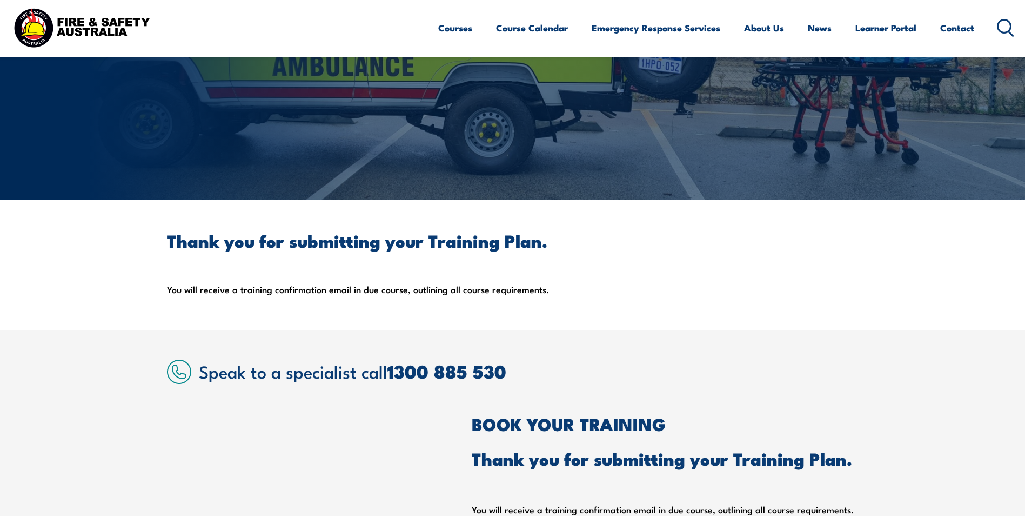
scroll to position [183, 0]
